Goal: Check status: Check status

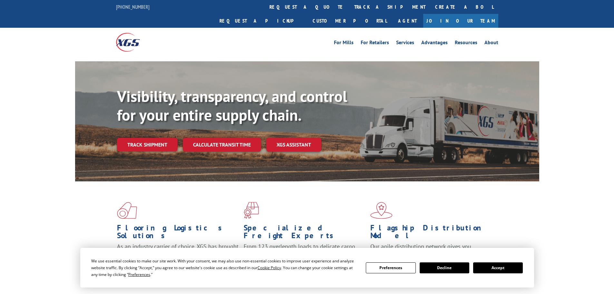
click at [507, 271] on button "Accept" at bounding box center [498, 267] width 50 height 11
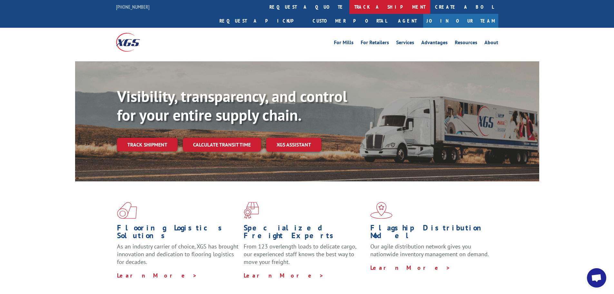
click at [349, 9] on link "track a shipment" at bounding box center [389, 7] width 81 height 14
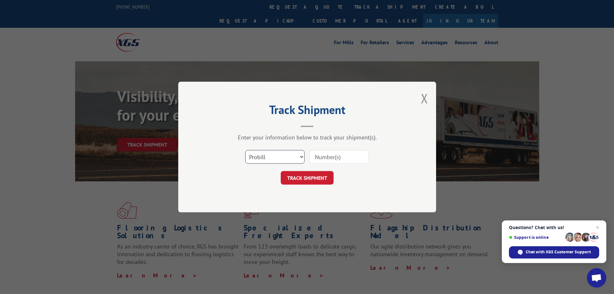
click at [284, 160] on select "Select category... Probill BOL PO" at bounding box center [274, 157] width 59 height 14
select select "bol"
click at [245, 150] on select "Select category... Probill BOL PO" at bounding box center [274, 157] width 59 height 14
click at [321, 154] on input at bounding box center [338, 157] width 59 height 14
paste input "5247810"
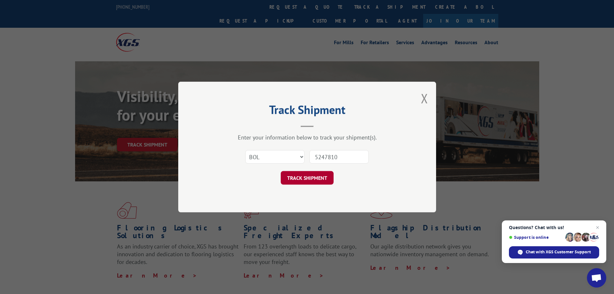
type input "5247810"
click at [323, 175] on button "TRACK SHIPMENT" at bounding box center [307, 178] width 53 height 14
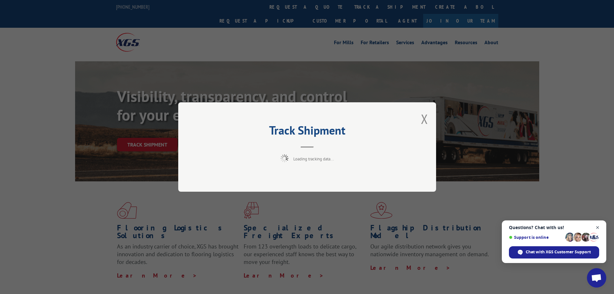
click at [599, 227] on span "Close chat" at bounding box center [598, 227] width 8 height 8
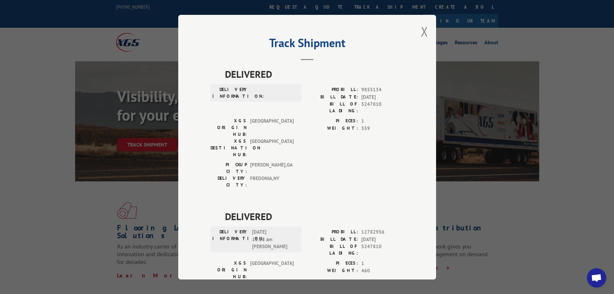
click at [428, 30] on div "Track Shipment DELIVERED DELIVERY INFORMATION: PROBILL: 9855134 BILL DATE: [DAT…" at bounding box center [307, 147] width 258 height 264
click at [425, 32] on div "Track Shipment DELIVERED DELIVERY INFORMATION: PROBILL: 9855134 BILL DATE: [DAT…" at bounding box center [307, 147] width 258 height 264
click at [421, 34] on button "Close modal" at bounding box center [424, 31] width 7 height 17
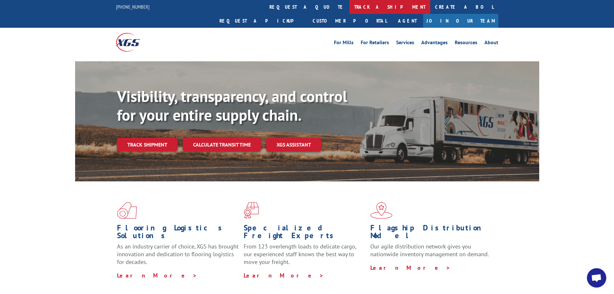
click at [349, 8] on link "track a shipment" at bounding box center [389, 7] width 81 height 14
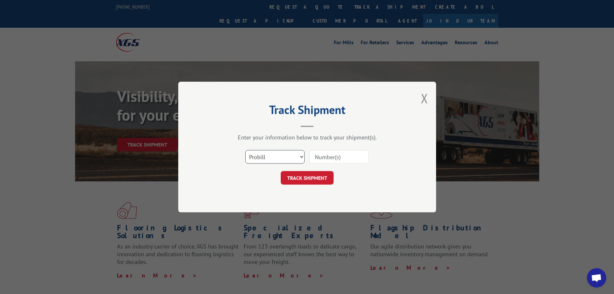
click at [280, 156] on select "Select category... Probill BOL PO" at bounding box center [274, 157] width 59 height 14
select select "bol"
click at [245, 150] on select "Select category... Probill BOL PO" at bounding box center [274, 157] width 59 height 14
click at [314, 158] on input at bounding box center [338, 157] width 59 height 14
paste input "6049734"
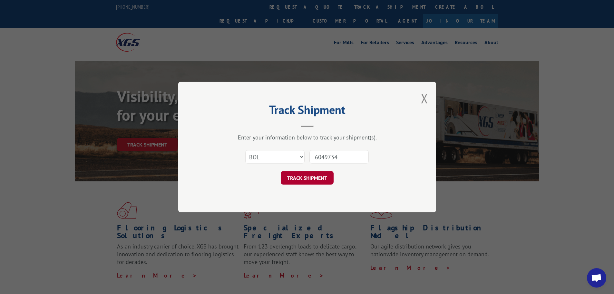
type input "6049734"
click at [319, 178] on button "TRACK SHIPMENT" at bounding box center [307, 178] width 53 height 14
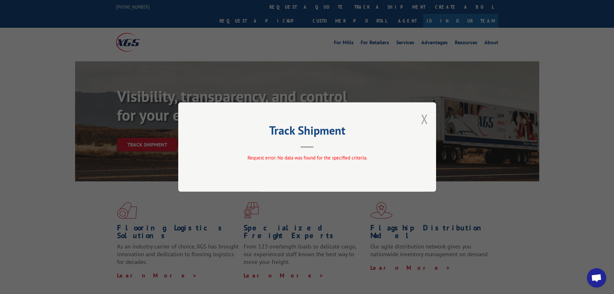
click at [423, 123] on button "Close modal" at bounding box center [424, 118] width 7 height 17
